Goal: Navigation & Orientation: Find specific page/section

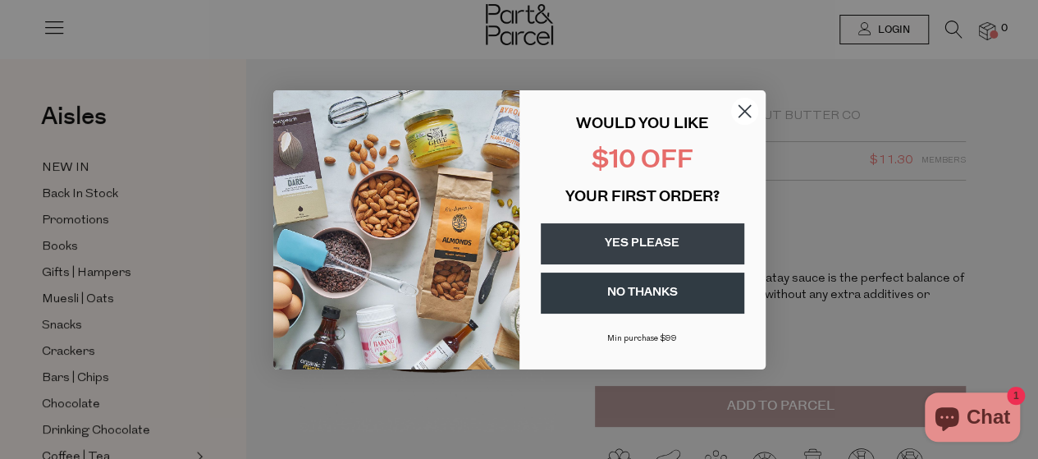
click at [752, 111] on circle "Close dialog" at bounding box center [743, 110] width 27 height 27
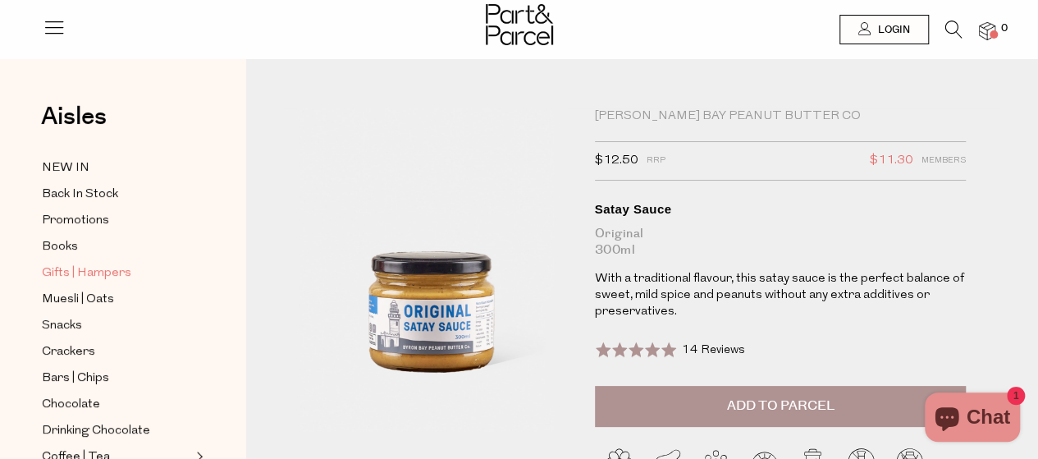
click at [80, 273] on span "Gifts | Hampers" at bounding box center [86, 273] width 89 height 20
